Goal: Task Accomplishment & Management: Manage account settings

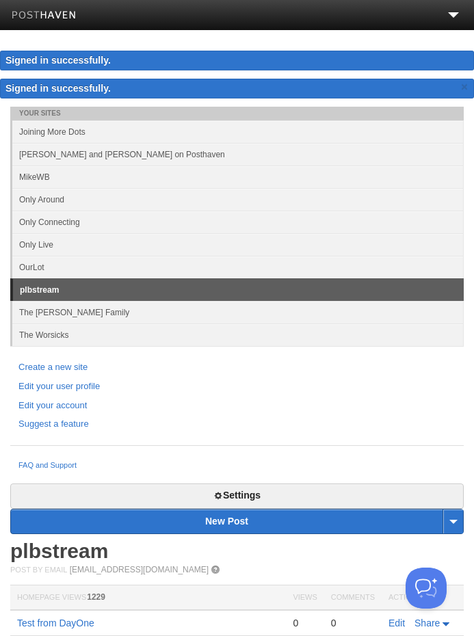
click at [77, 205] on link "Only Around" at bounding box center [238, 199] width 452 height 23
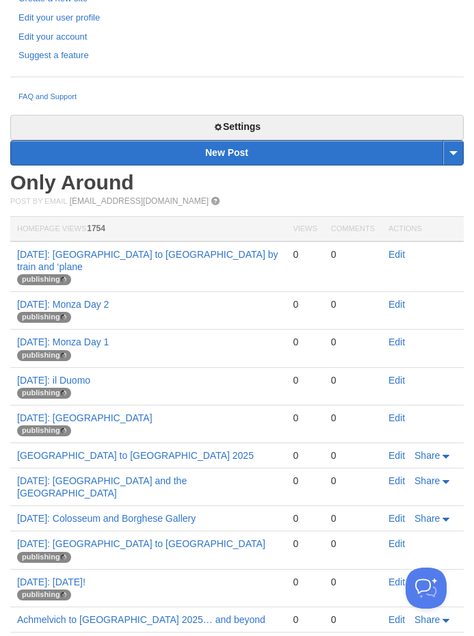
scroll to position [423, 0]
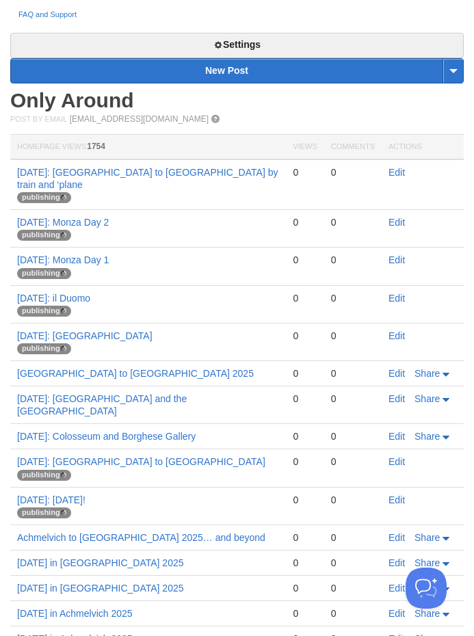
click at [399, 368] on link "Edit" at bounding box center [397, 373] width 16 height 11
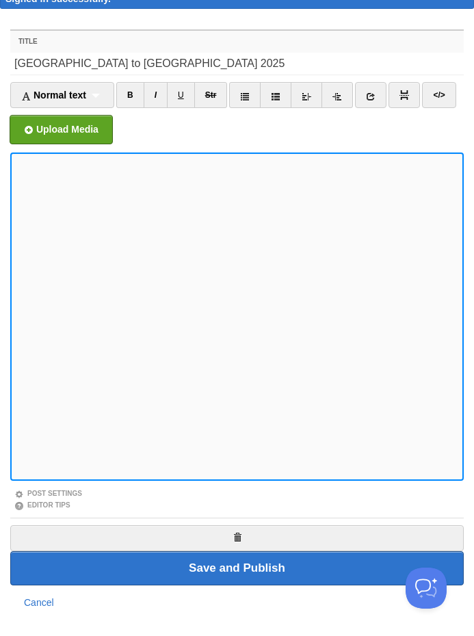
scroll to position [62, 0]
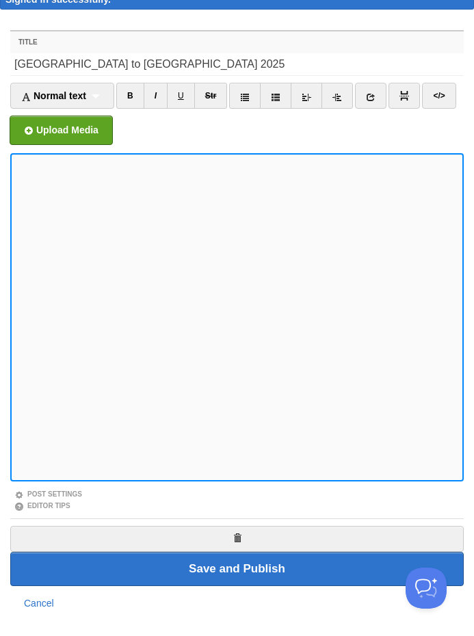
click at [73, 491] on link "Post Settings" at bounding box center [48, 495] width 68 height 8
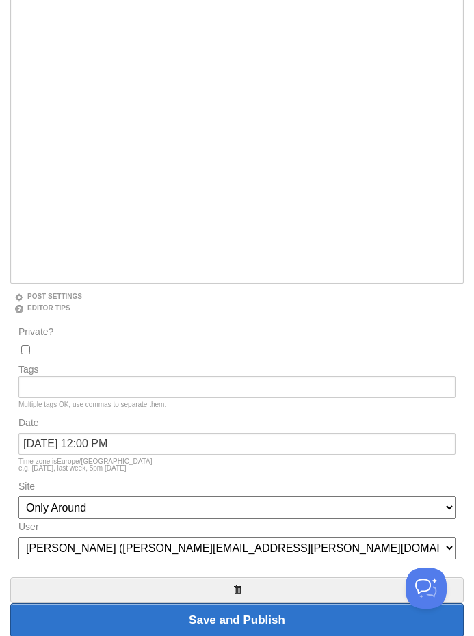
scroll to position [258, 0]
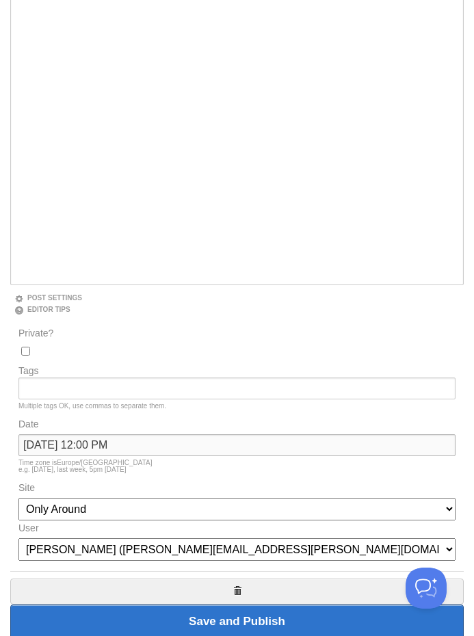
click at [159, 447] on input "[DATE] 12:00 PM" at bounding box center [236, 445] width 437 height 22
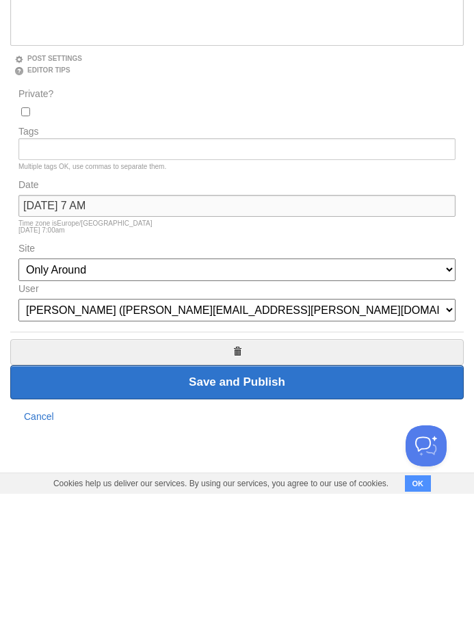
scroll to position [359, 0]
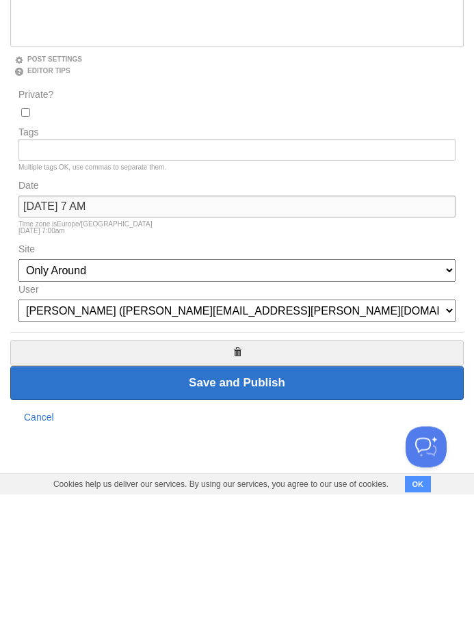
type input "September 19, 2025 at 7 AM"
click at [312, 508] on input "Save and Publish" at bounding box center [237, 525] width 454 height 34
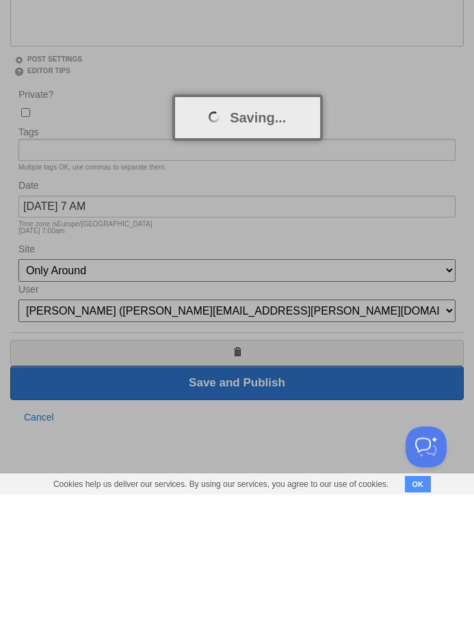
scroll to position [315, 0]
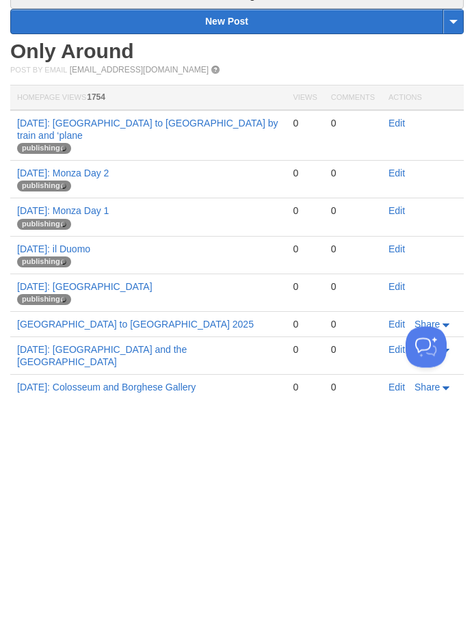
scroll to position [257, 0]
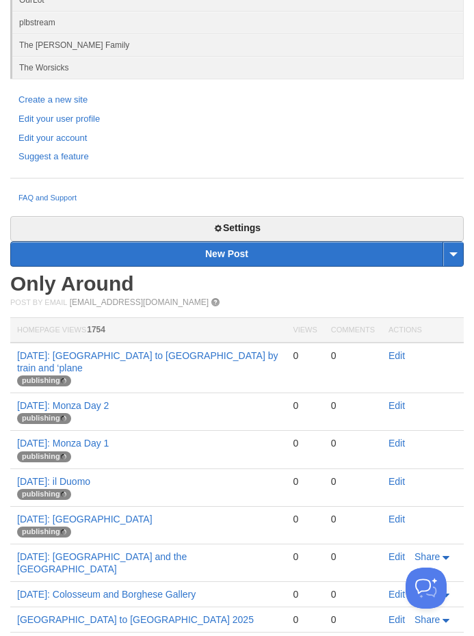
scroll to position [219, 0]
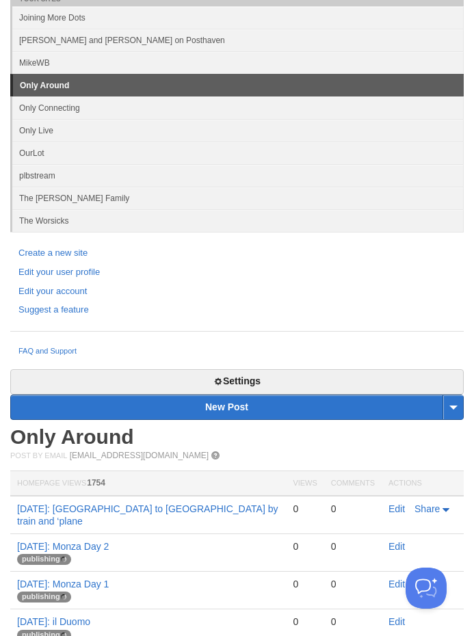
scroll to position [46, 0]
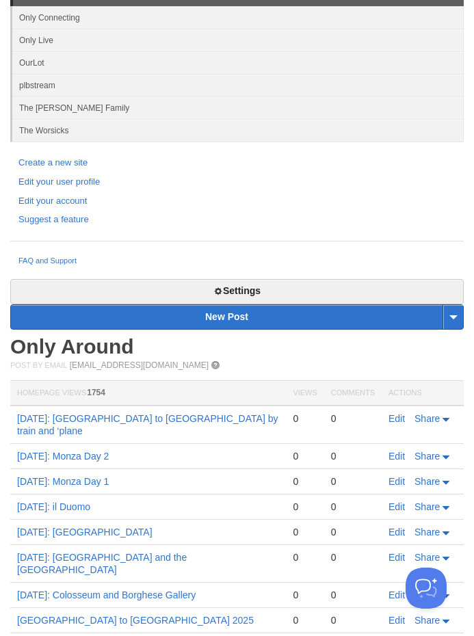
scroll to position [148, 0]
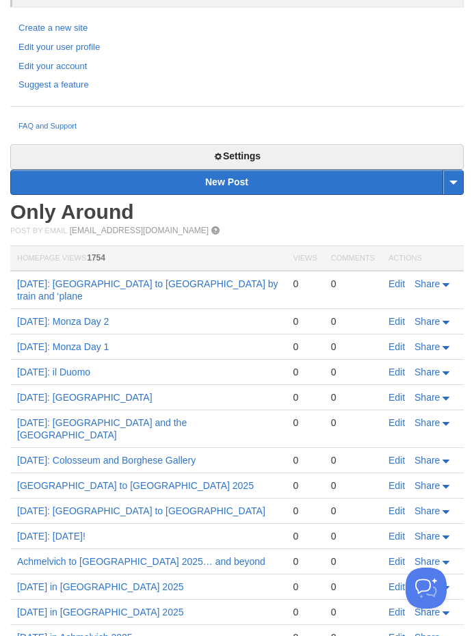
scroll to position [285, 0]
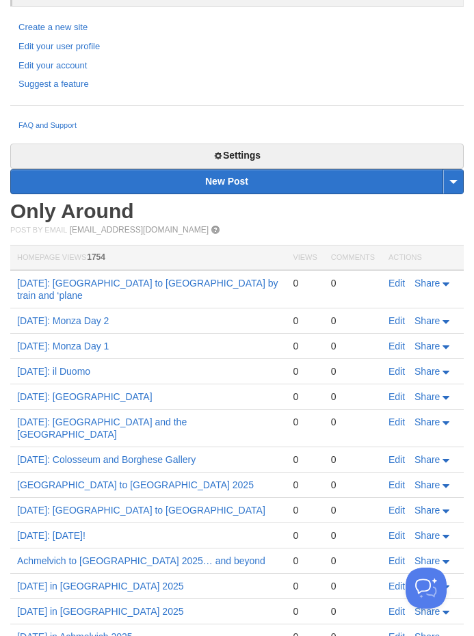
click at [396, 284] on link "Edit" at bounding box center [397, 283] width 16 height 11
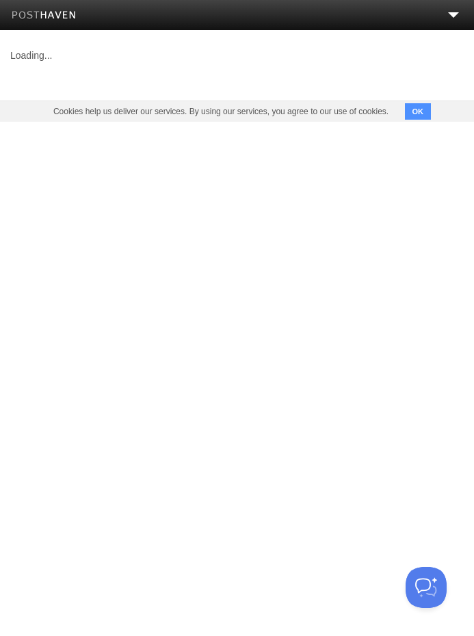
scroll to position [1, 0]
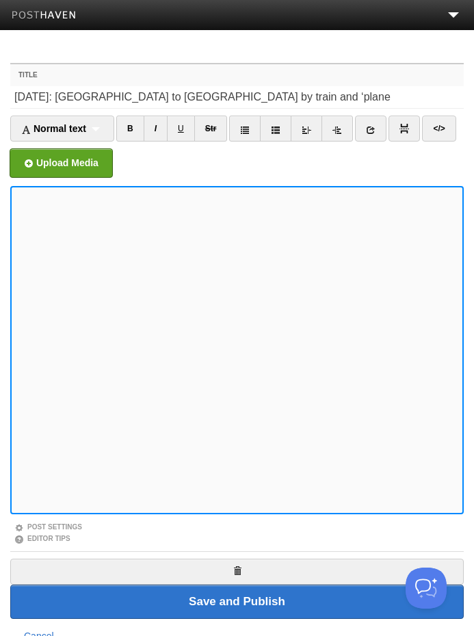
click at [77, 525] on link "Post Settings" at bounding box center [48, 527] width 68 height 8
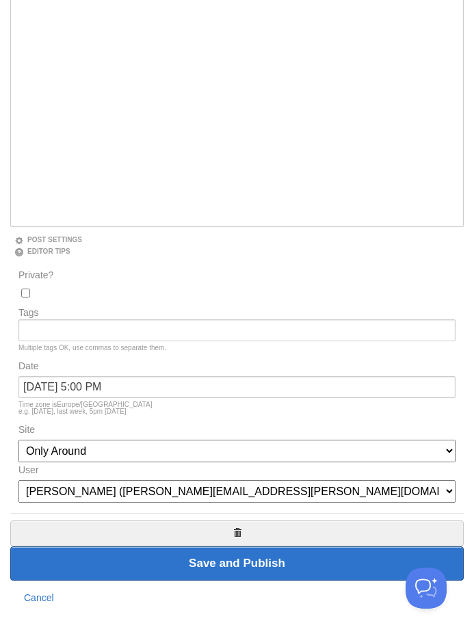
scroll to position [287, 0]
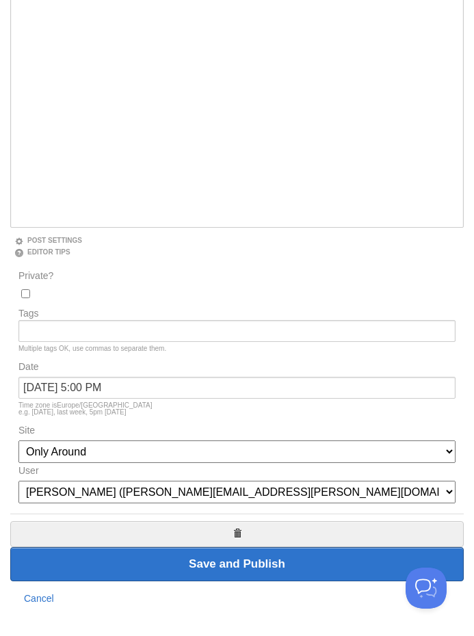
click at [52, 603] on link "Cancel" at bounding box center [39, 598] width 30 height 11
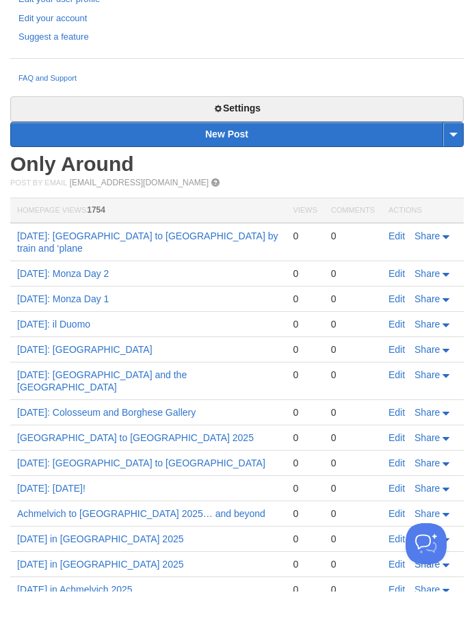
scroll to position [332, 0]
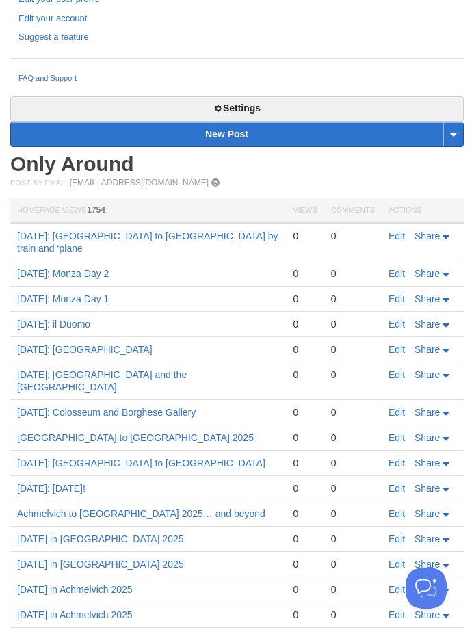
click at [397, 483] on link "Edit" at bounding box center [397, 488] width 16 height 11
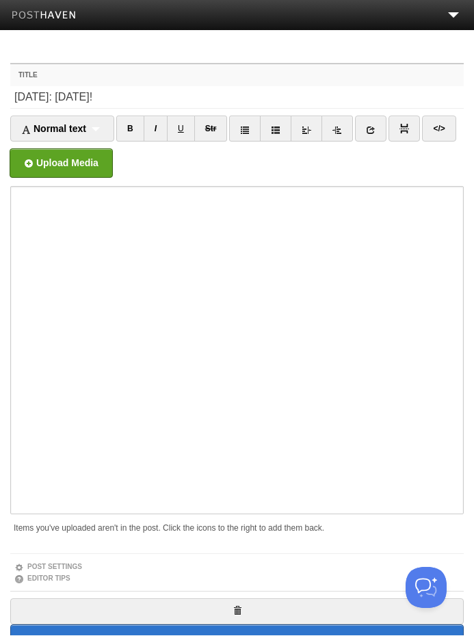
scroll to position [1, 0]
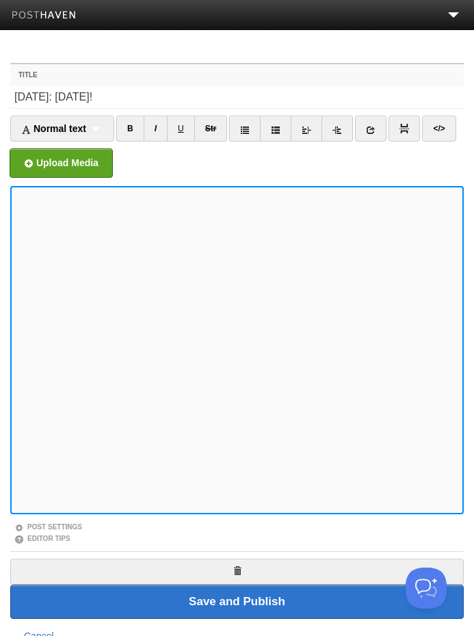
click at [86, 526] on div "Post Settings" at bounding box center [237, 527] width 454 height 12
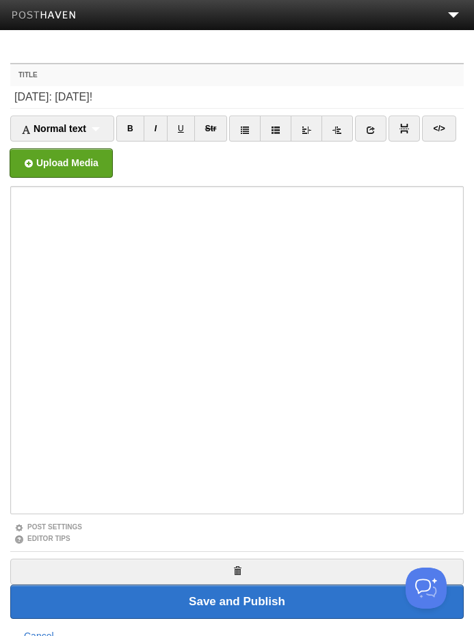
click at [73, 529] on link "Post Settings" at bounding box center [48, 527] width 68 height 8
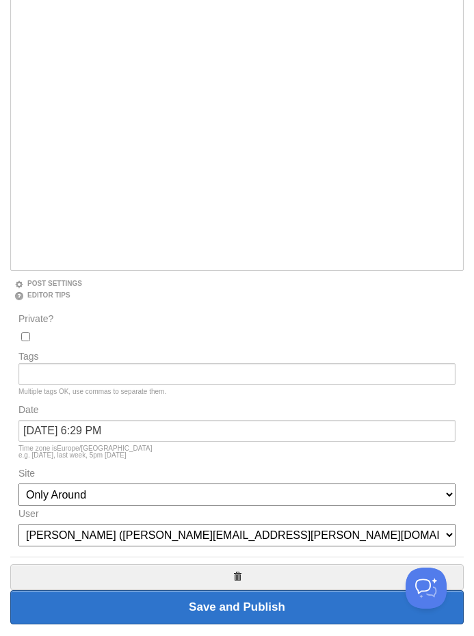
scroll to position [244, 0]
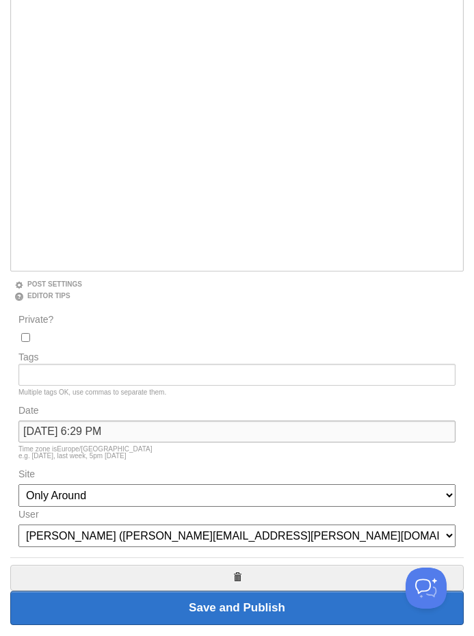
click at [85, 433] on input "September 17, 2025 at 6:29 PM" at bounding box center [236, 432] width 437 height 22
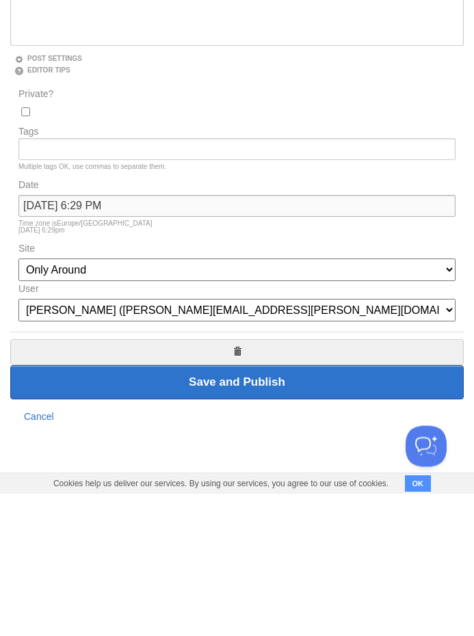
type input "September 19, 2025 at 6:29 PM"
click at [307, 508] on input "Save and Publish" at bounding box center [237, 525] width 454 height 34
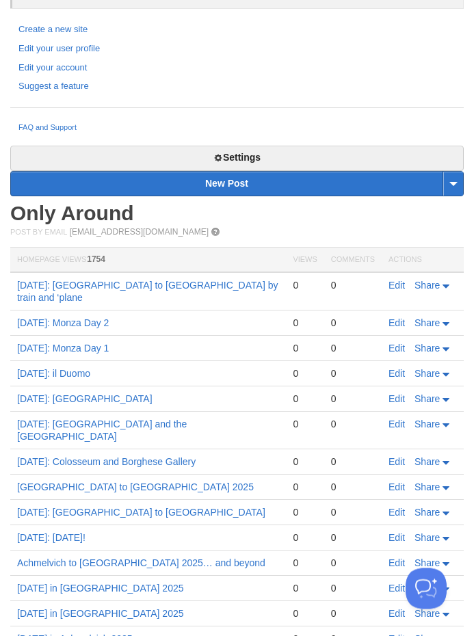
scroll to position [282, 0]
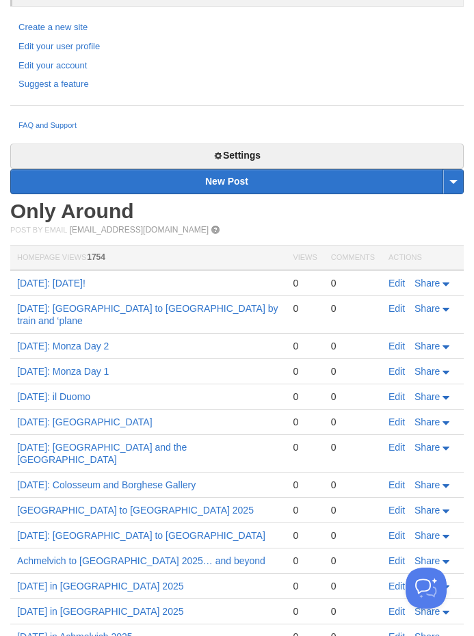
scroll to position [285, 0]
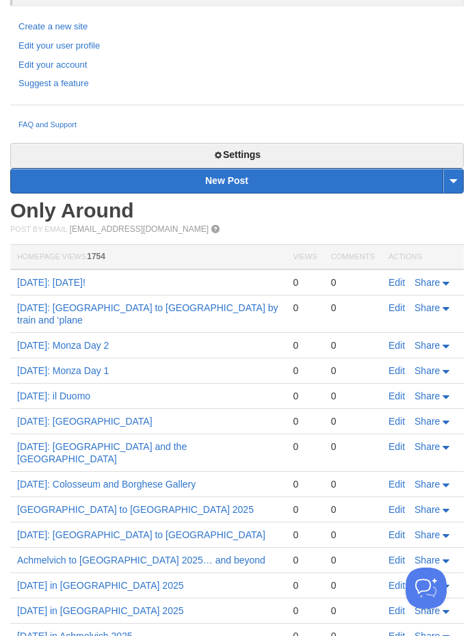
click at [402, 310] on link "Edit" at bounding box center [397, 307] width 16 height 11
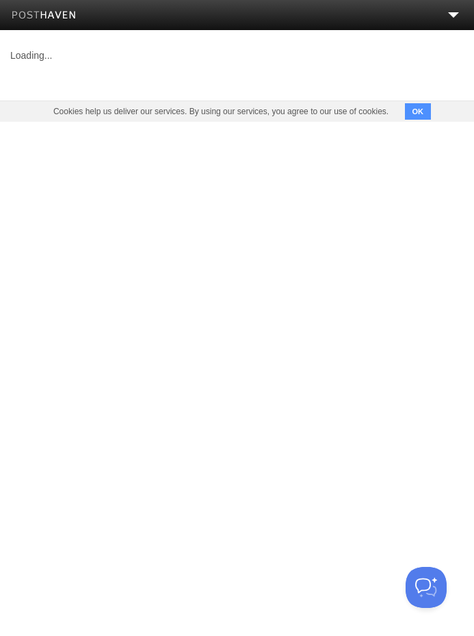
scroll to position [1, 0]
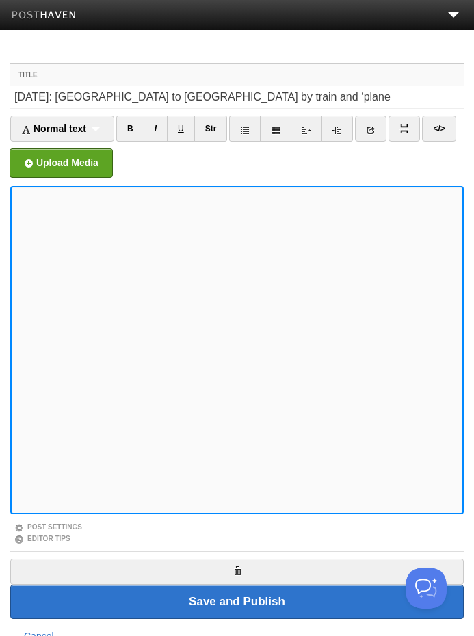
click at [81, 523] on link "Post Settings" at bounding box center [48, 527] width 68 height 8
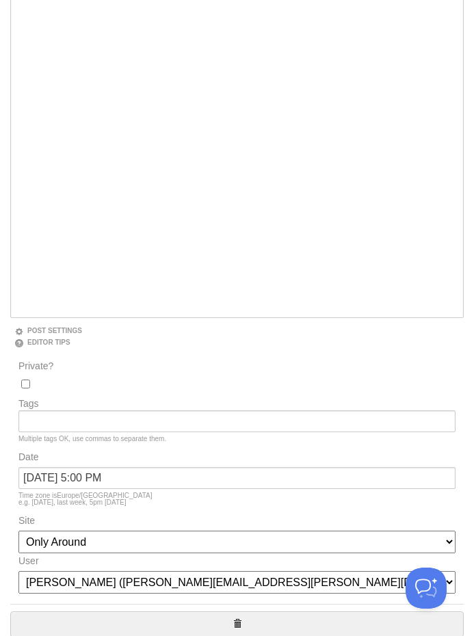
scroll to position [201, 0]
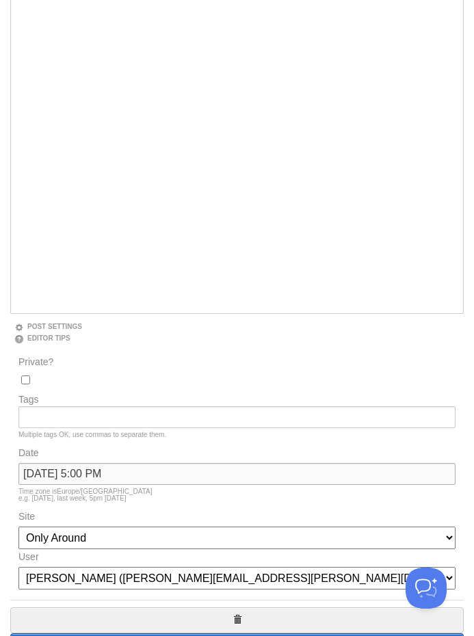
click at [211, 478] on input "September 19, 2025 at 5:00 PM" at bounding box center [236, 474] width 437 height 22
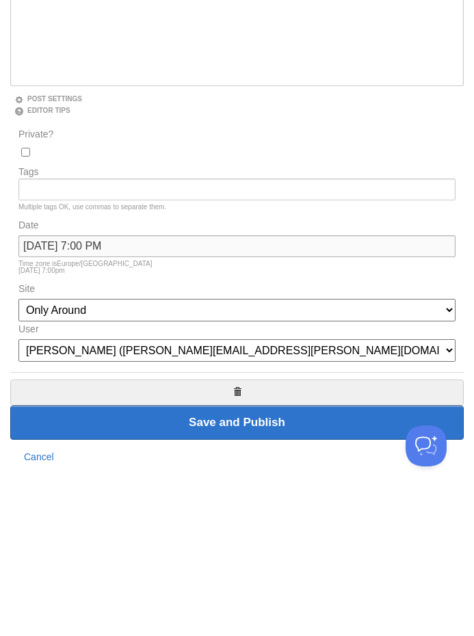
scroll to position [331, 0]
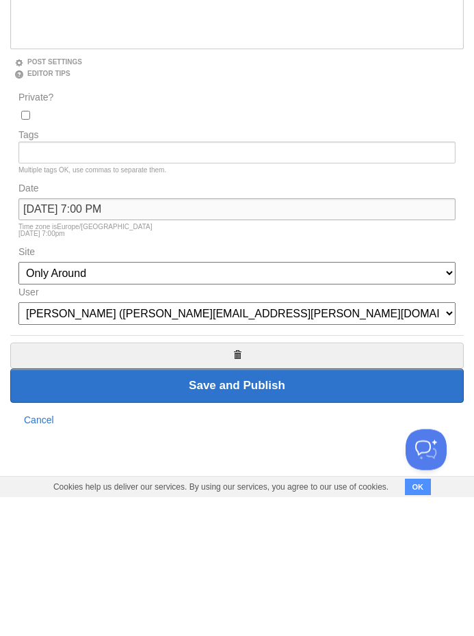
type input "September 19, 2025 at 7:00 PM"
click at [336, 508] on input "Save and Publish" at bounding box center [237, 525] width 454 height 34
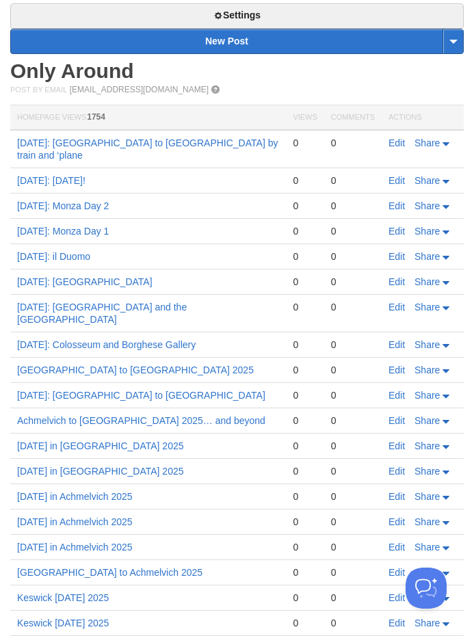
scroll to position [426, 0]
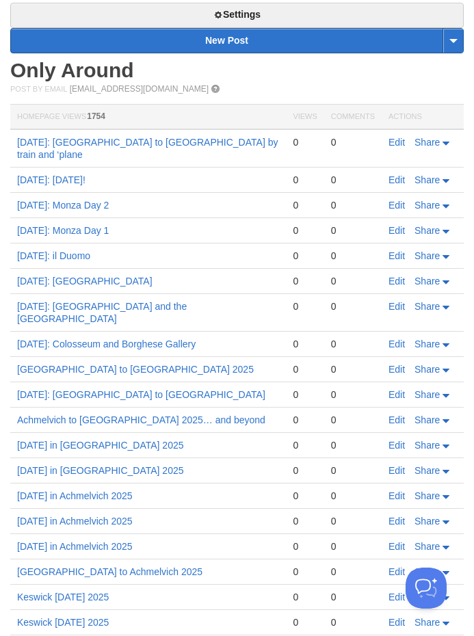
click at [402, 301] on link "Edit" at bounding box center [397, 306] width 16 height 11
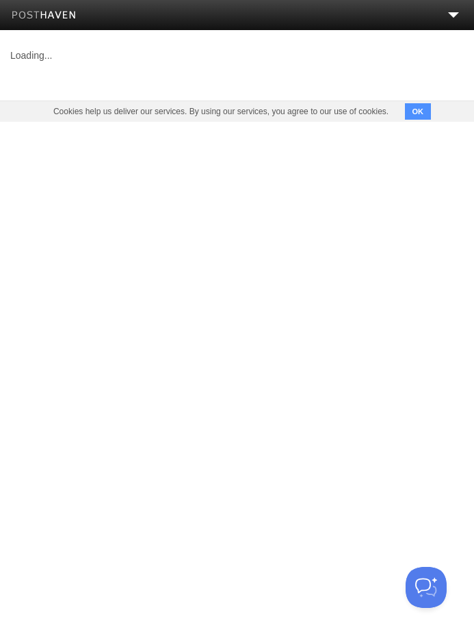
scroll to position [1, 0]
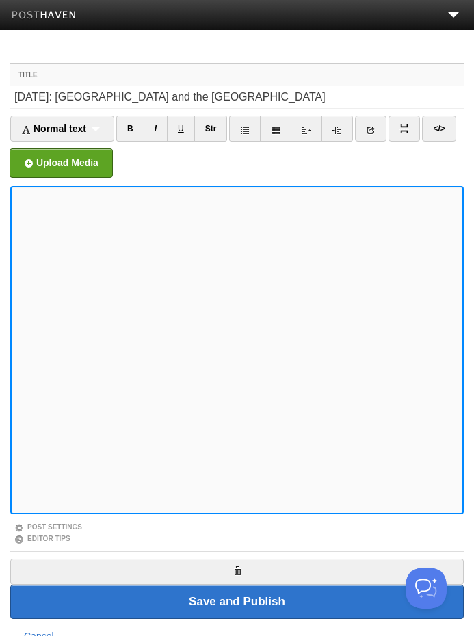
click at [81, 523] on link "Post Settings" at bounding box center [48, 527] width 68 height 8
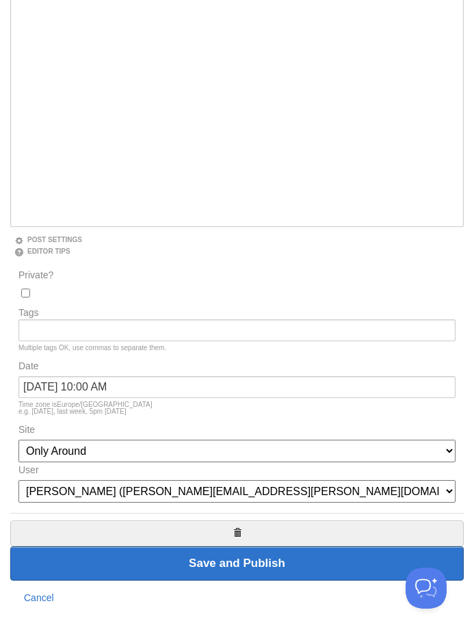
scroll to position [287, 0]
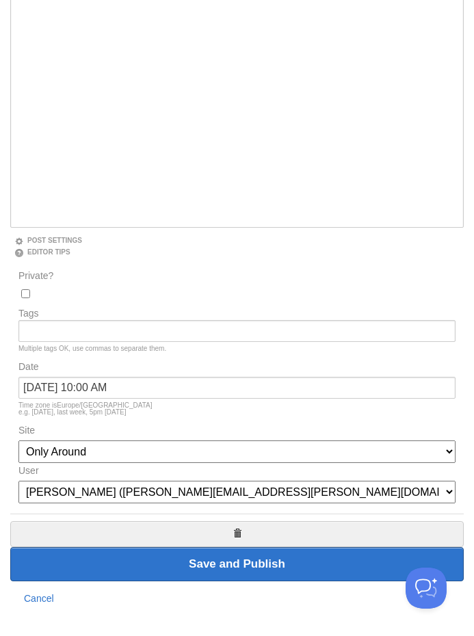
click at [49, 604] on link "Cancel" at bounding box center [39, 598] width 30 height 11
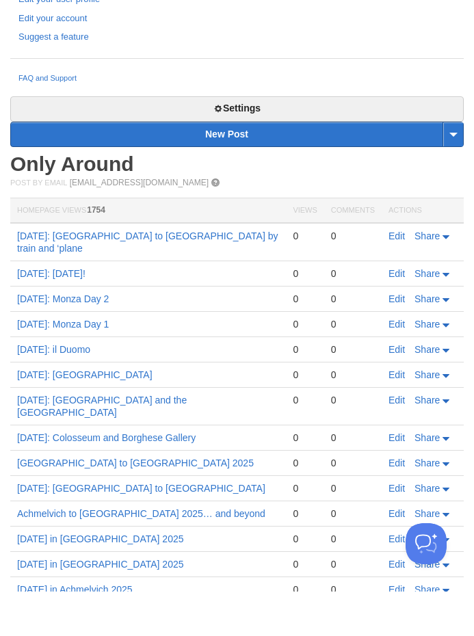
scroll to position [332, 0]
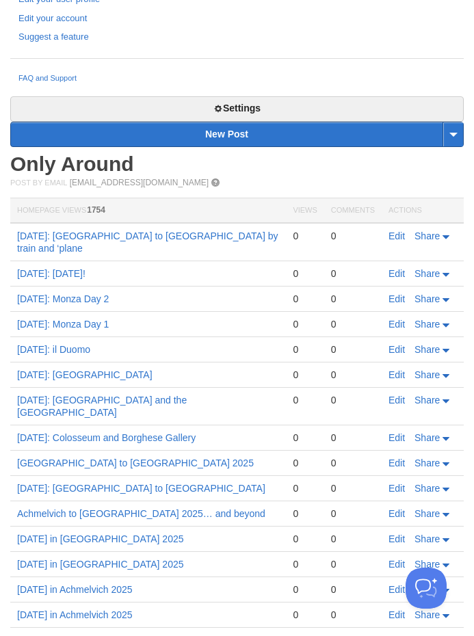
click at [405, 369] on link "Edit" at bounding box center [397, 374] width 16 height 11
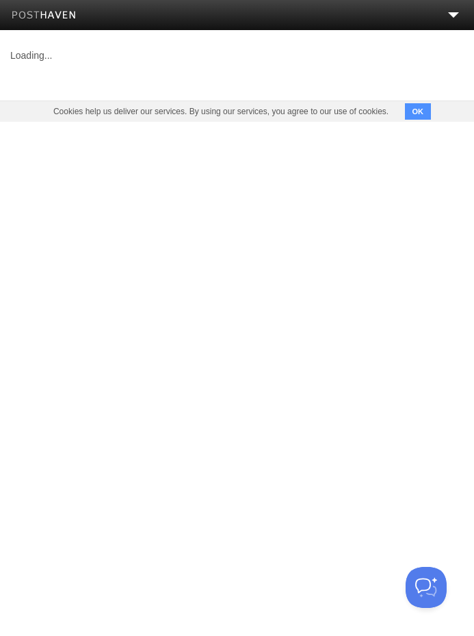
scroll to position [1, 0]
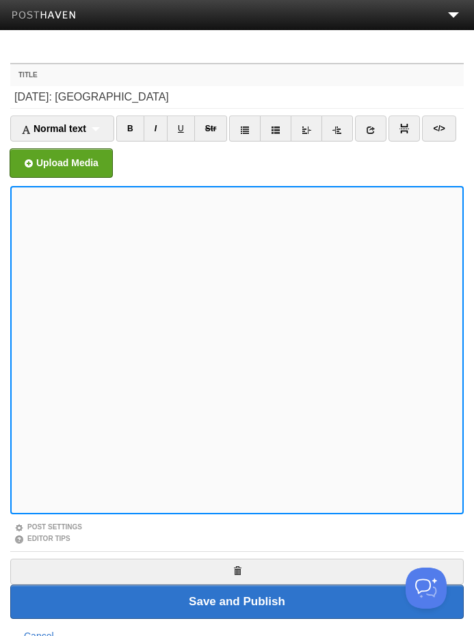
click at [81, 526] on link "Post Settings" at bounding box center [48, 527] width 68 height 8
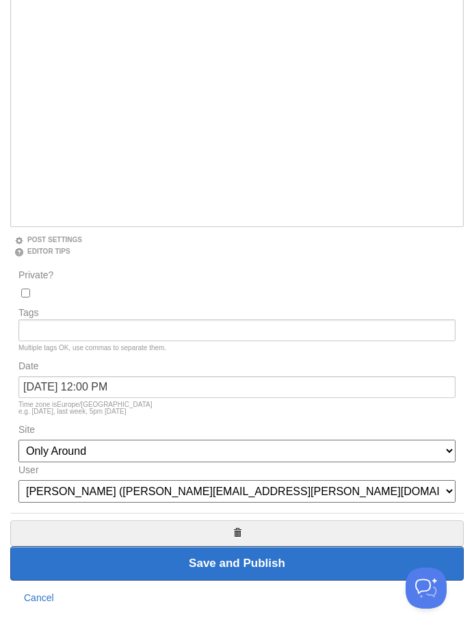
scroll to position [287, 0]
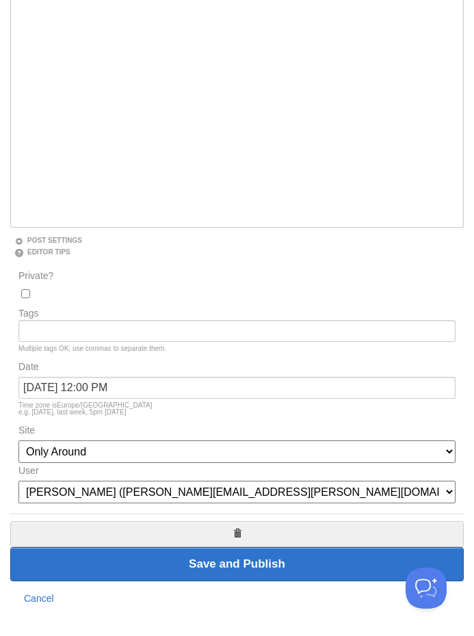
click at [53, 603] on link "Cancel" at bounding box center [39, 598] width 30 height 11
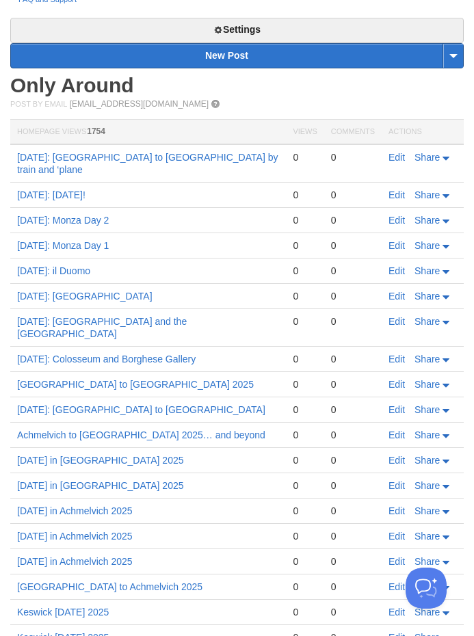
scroll to position [408, 0]
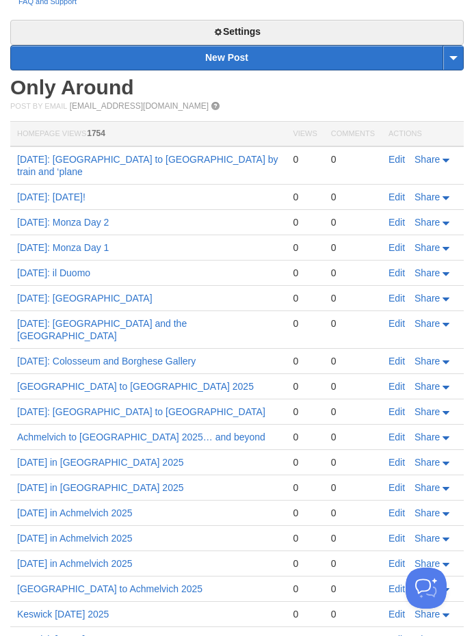
click at [399, 406] on link "Edit" at bounding box center [397, 411] width 16 height 11
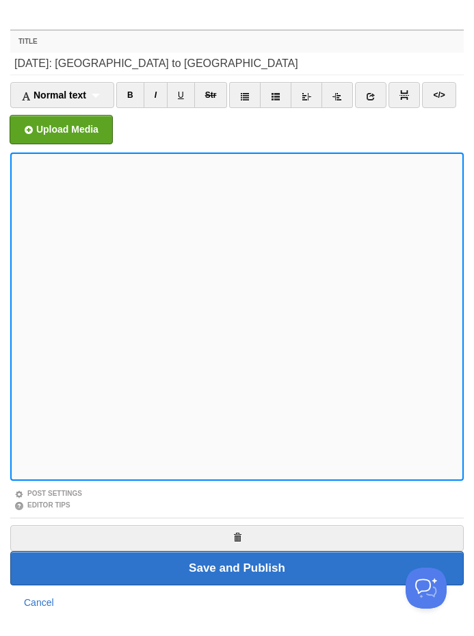
scroll to position [34, 0]
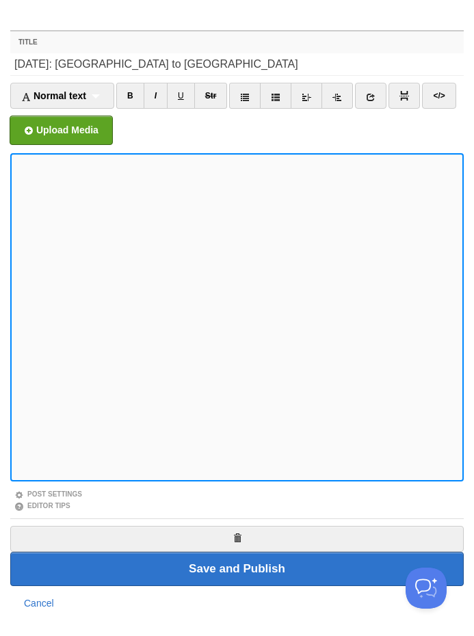
click at [81, 498] on link "Post Settings" at bounding box center [48, 495] width 68 height 8
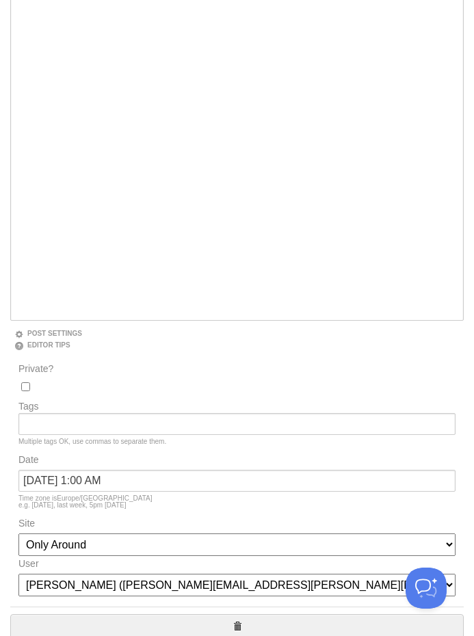
scroll to position [194, 0]
click at [148, 482] on input "September 19, 2025 at 1:00 AM" at bounding box center [236, 482] width 437 height 22
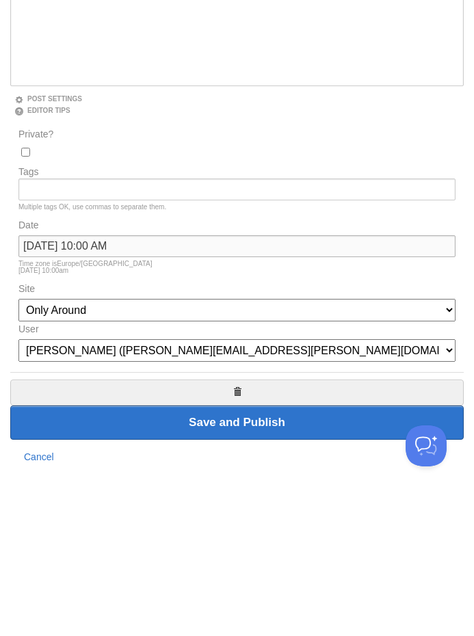
type input "September 19, 2025 at 10:00 AM"
click at [237, 548] on input "Save and Publish" at bounding box center [237, 565] width 454 height 34
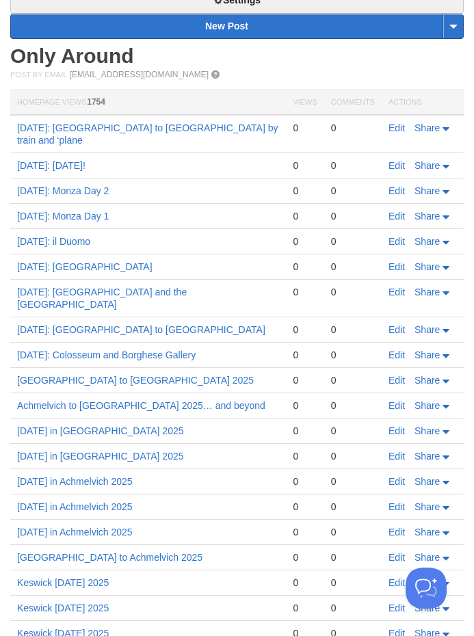
scroll to position [439, 0]
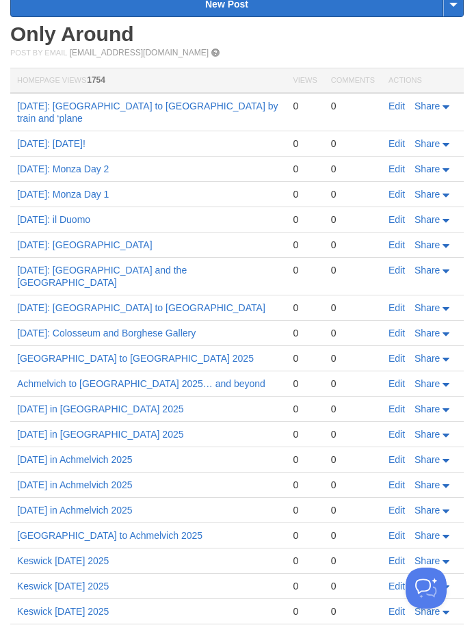
scroll to position [460, 0]
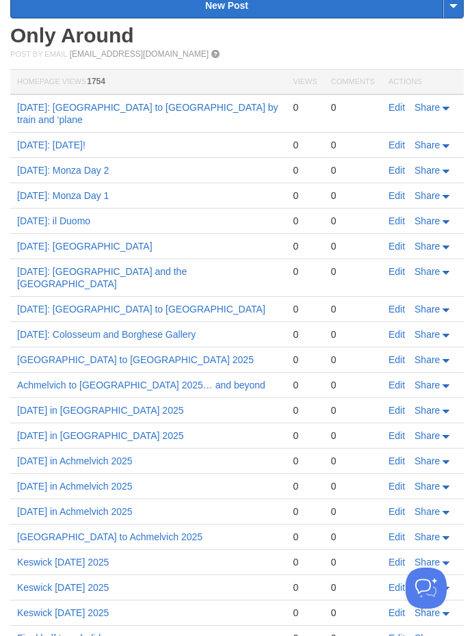
click at [405, 266] on link "Edit" at bounding box center [397, 271] width 16 height 11
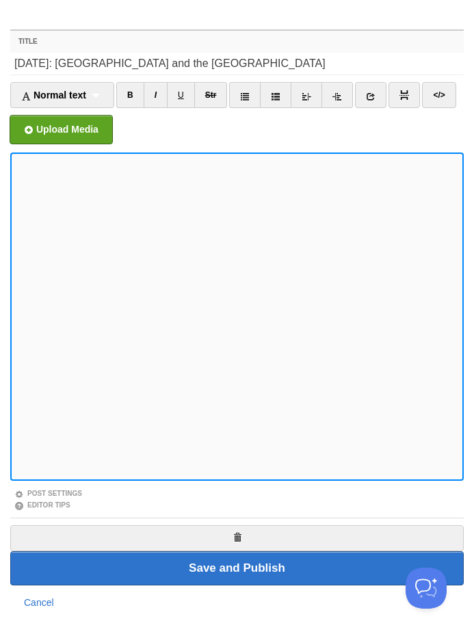
scroll to position [34, 0]
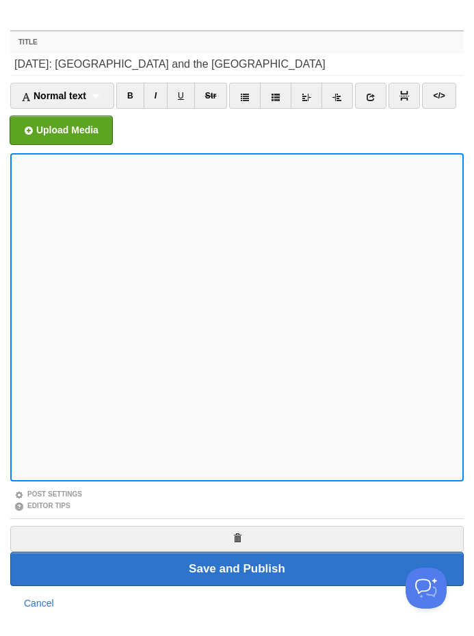
click at [81, 497] on link "Post Settings" at bounding box center [48, 495] width 68 height 8
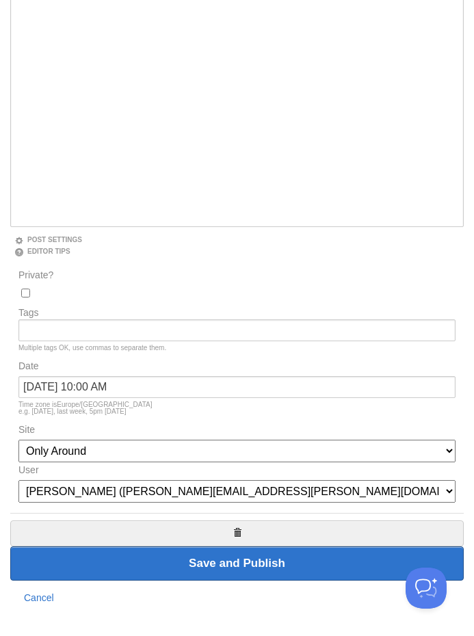
scroll to position [287, 0]
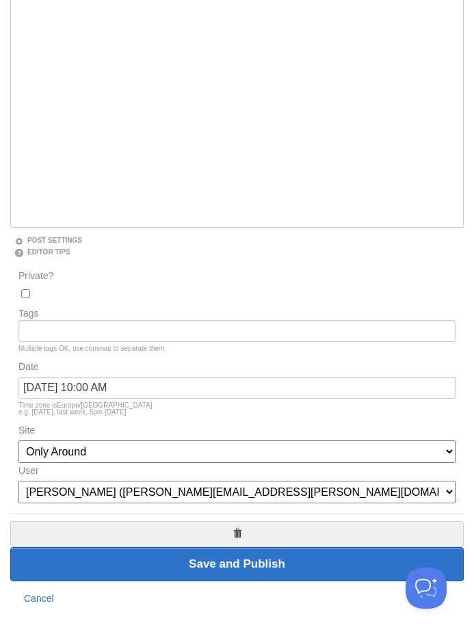
click at [52, 600] on link "Cancel" at bounding box center [39, 598] width 30 height 11
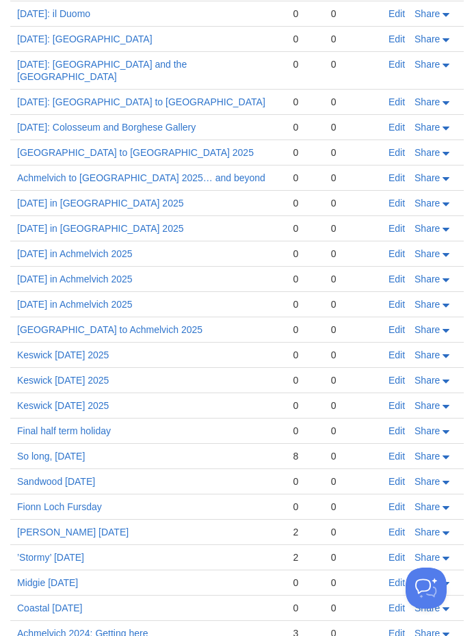
scroll to position [632, 0]
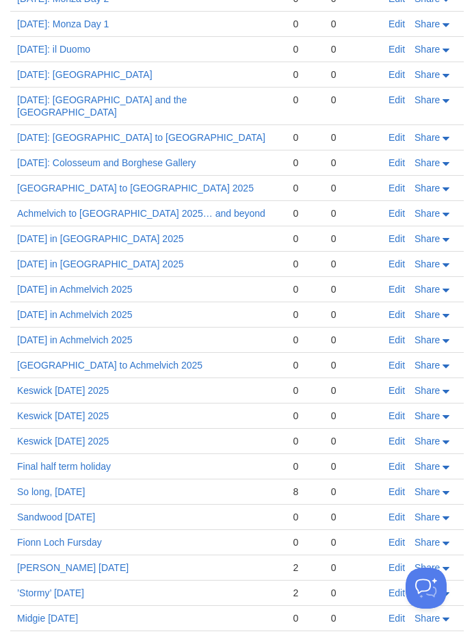
click at [399, 132] on link "Edit" at bounding box center [397, 137] width 16 height 11
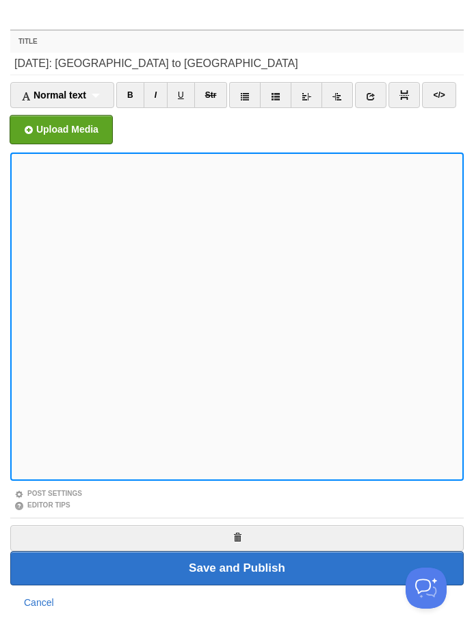
scroll to position [34, 0]
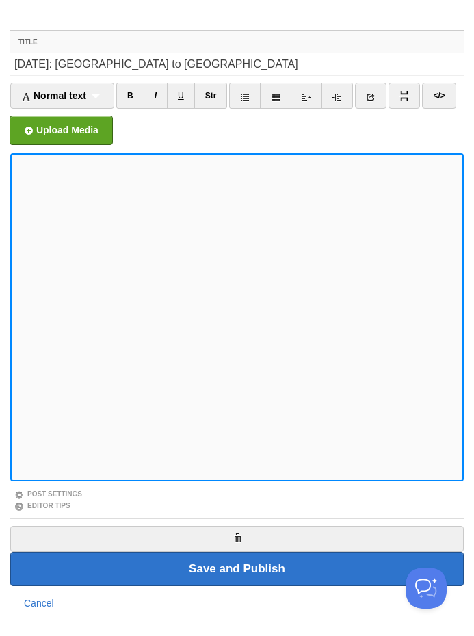
click at [81, 492] on link "Post Settings" at bounding box center [48, 495] width 68 height 8
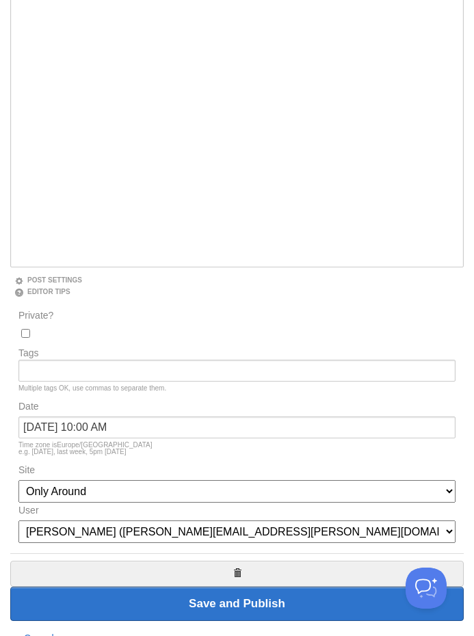
scroll to position [249, 0]
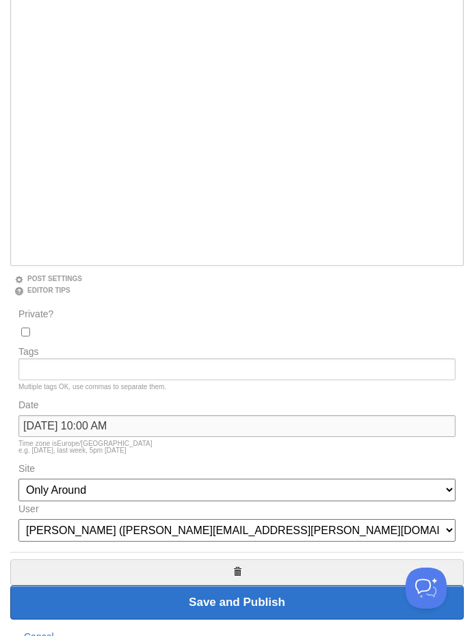
click at [159, 426] on input "September 19, 2025 at 10:00 AM" at bounding box center [236, 426] width 437 height 22
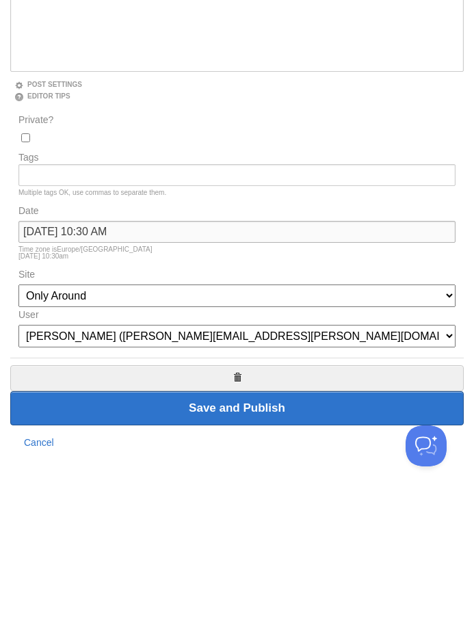
scroll to position [331, 0]
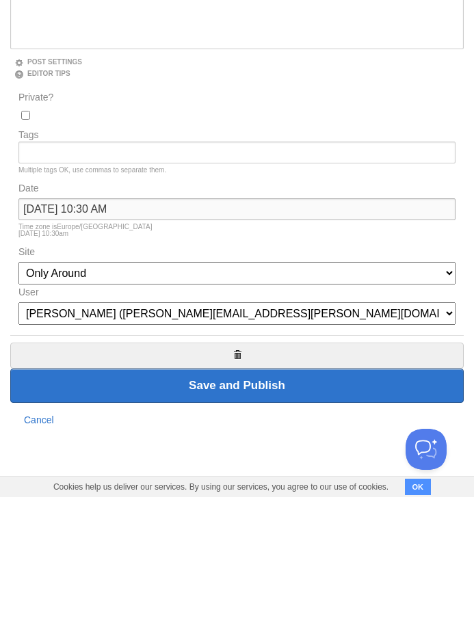
type input "September 19, 2025 at 10:30 AM"
click at [282, 508] on input "Save and Publish" at bounding box center [237, 525] width 454 height 34
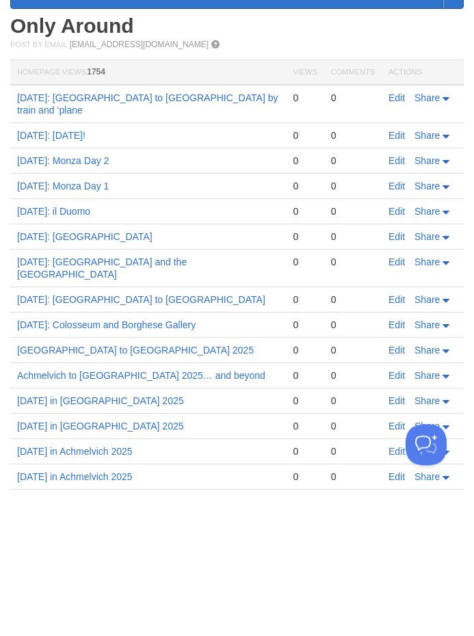
scroll to position [82, 0]
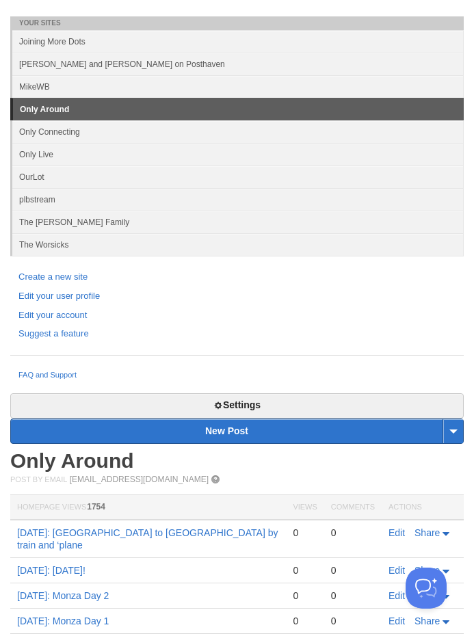
scroll to position [34, 0]
